Goal: Task Accomplishment & Management: Use online tool/utility

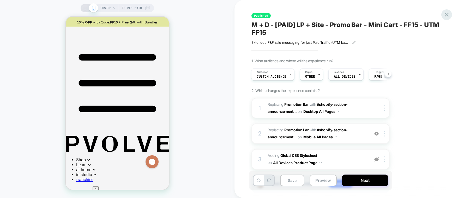
click at [447, 15] on icon at bounding box center [447, 15] width 4 height 4
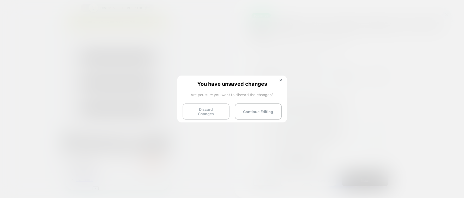
click at [204, 115] on button "Discard Changes" at bounding box center [206, 112] width 47 height 16
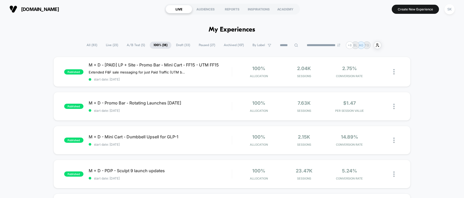
click at [205, 47] on span "Paused ( 27 )" at bounding box center [207, 45] width 24 height 7
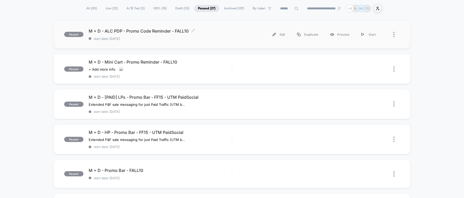
scroll to position [37, 0]
click at [340, 35] on div "Preview" at bounding box center [339, 34] width 31 height 12
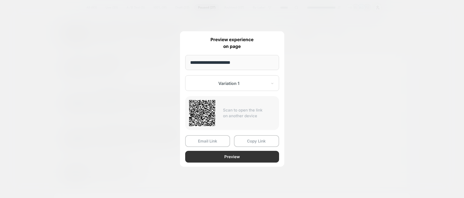
click at [216, 161] on button "Preview" at bounding box center [232, 157] width 94 height 12
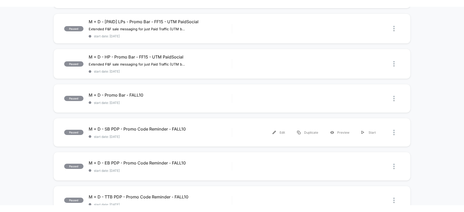
scroll to position [120, 0]
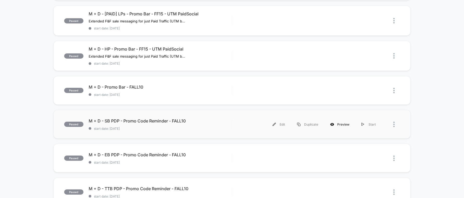
click at [334, 125] on icon at bounding box center [332, 125] width 4 height 4
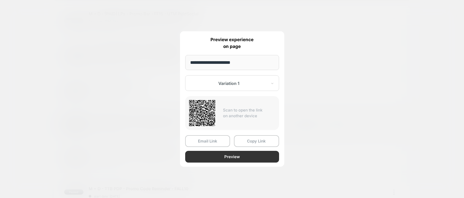
click at [227, 158] on button "Preview" at bounding box center [232, 157] width 94 height 12
